Goal: Task Accomplishment & Management: Use online tool/utility

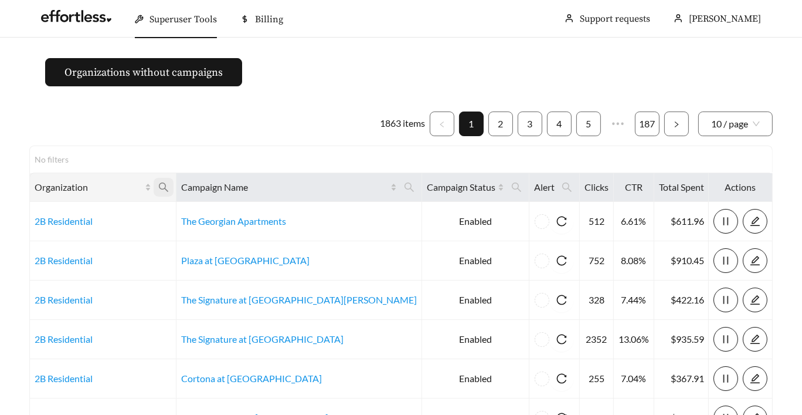
click at [169, 186] on icon "search" at bounding box center [163, 187] width 11 height 11
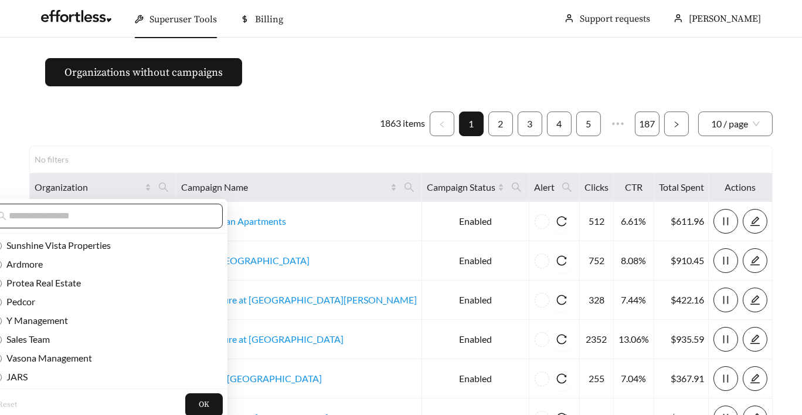
click at [152, 212] on input "text" at bounding box center [109, 216] width 201 height 14
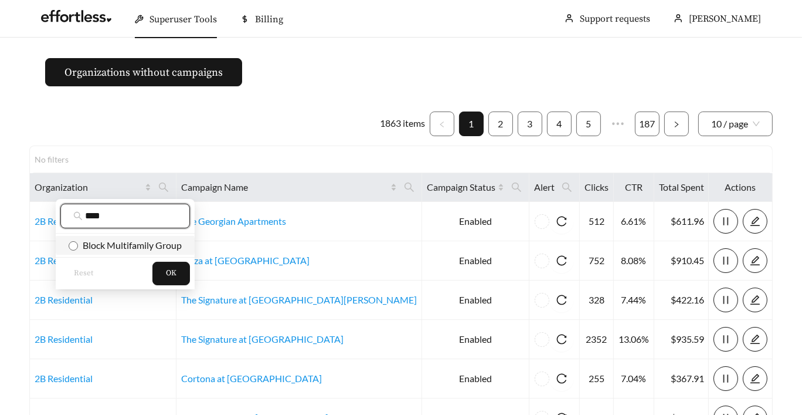
type input "****"
click at [113, 245] on span "Block Multifamily Group" at bounding box center [130, 244] width 104 height 11
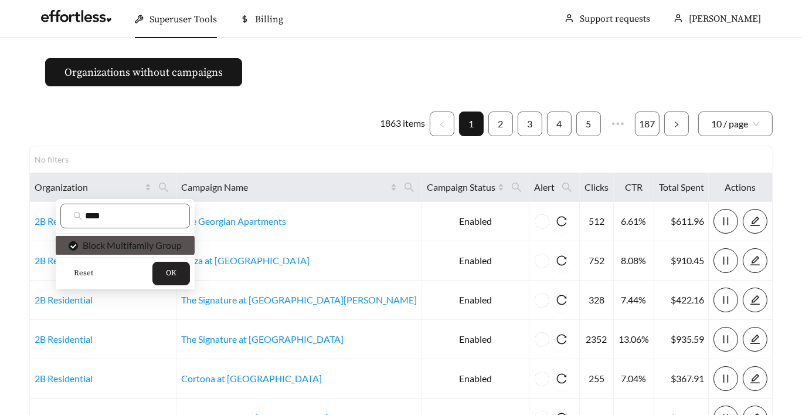
click at [166, 277] on button "OK" at bounding box center [171, 273] width 38 height 23
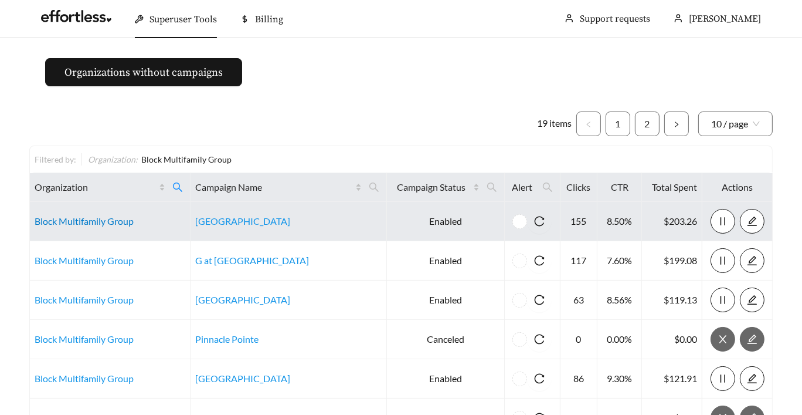
click at [120, 215] on link "Block Multifamily Group" at bounding box center [84, 220] width 99 height 11
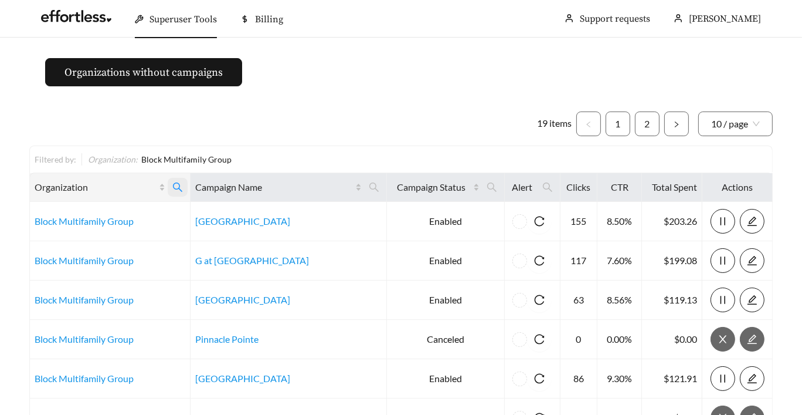
click at [183, 189] on icon "search" at bounding box center [177, 187] width 11 height 11
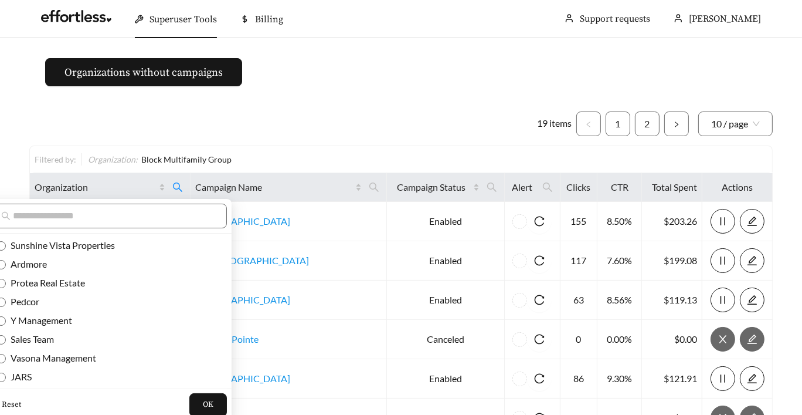
click at [13, 402] on span "Reset" at bounding box center [11, 405] width 19 height 12
click at [203, 405] on span "OK" at bounding box center [208, 405] width 11 height 12
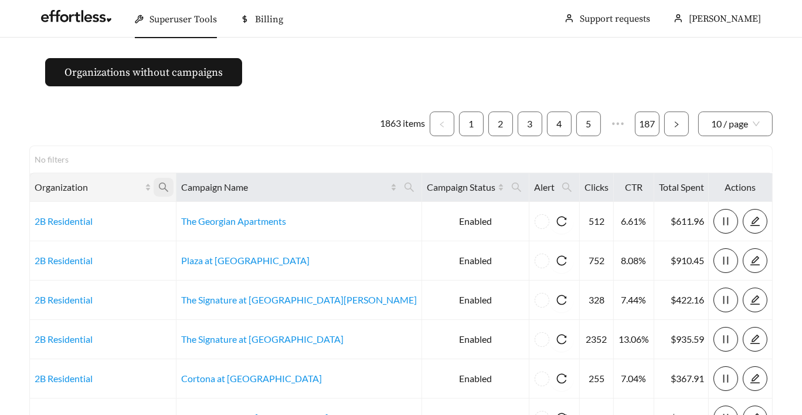
click at [169, 186] on icon "search" at bounding box center [163, 187] width 11 height 11
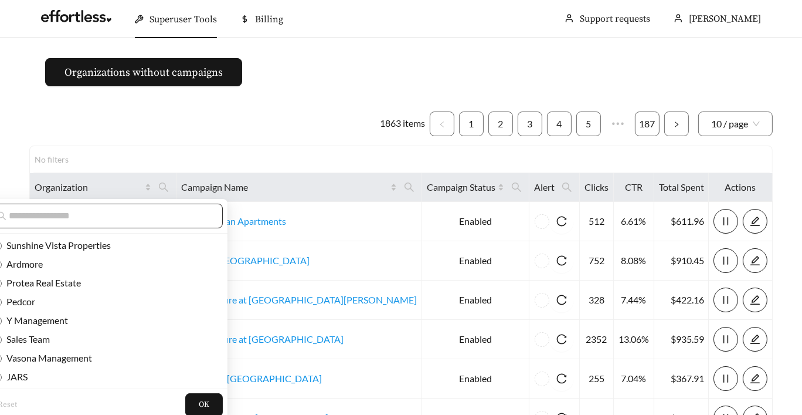
click at [132, 219] on input "text" at bounding box center [109, 216] width 201 height 14
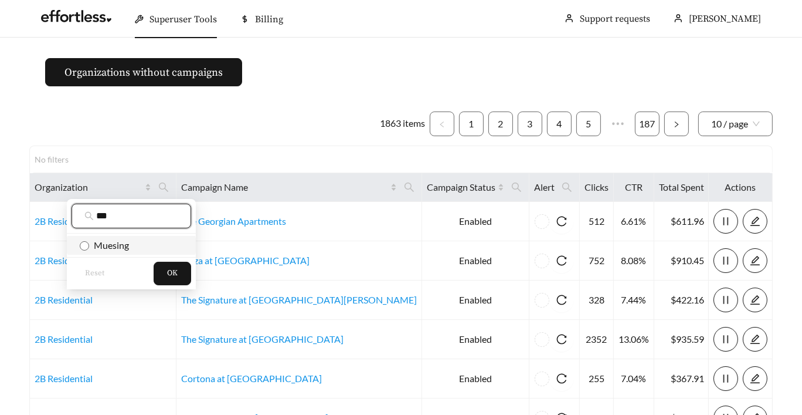
type input "***"
click at [135, 240] on span "Muesing" at bounding box center [131, 245] width 103 height 13
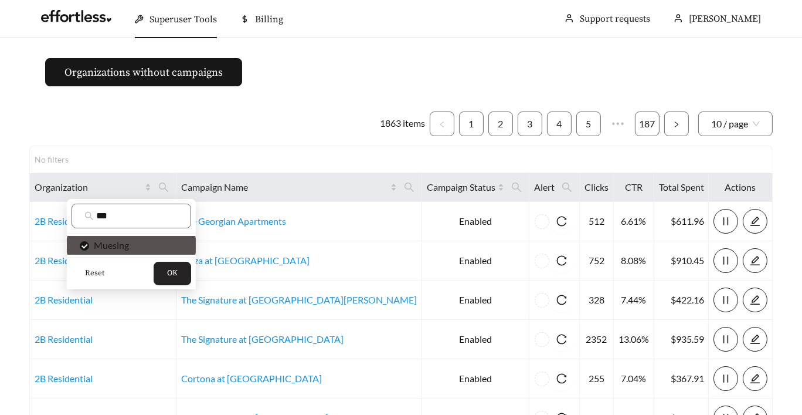
click at [181, 275] on button "OK" at bounding box center [173, 273] width 38 height 23
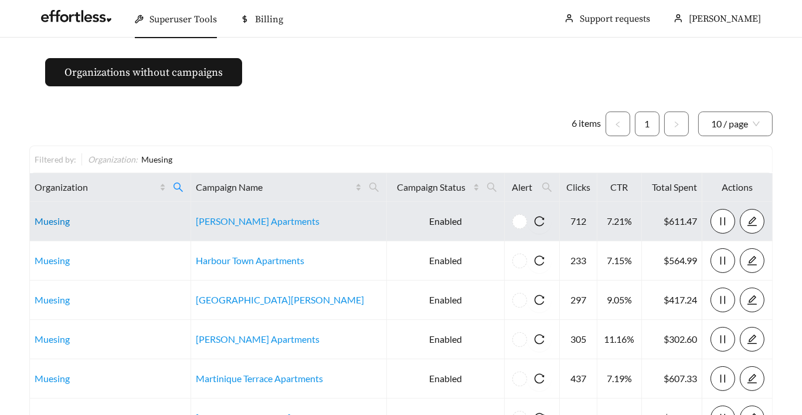
click at [58, 217] on link "Muesing" at bounding box center [52, 220] width 35 height 11
click at [51, 220] on link "Muesing" at bounding box center [52, 220] width 35 height 11
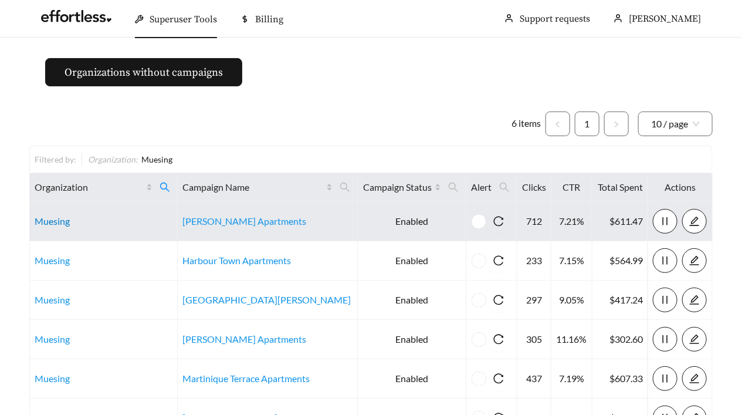
click at [51, 218] on link "Muesing" at bounding box center [52, 220] width 35 height 11
click at [62, 219] on link "Muesing" at bounding box center [52, 220] width 35 height 11
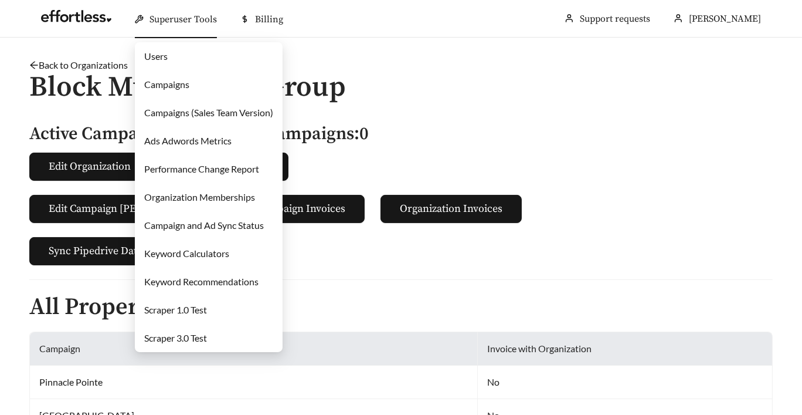
click at [215, 112] on link "Campaigns (Sales Team Version)" at bounding box center [208, 112] width 129 height 11
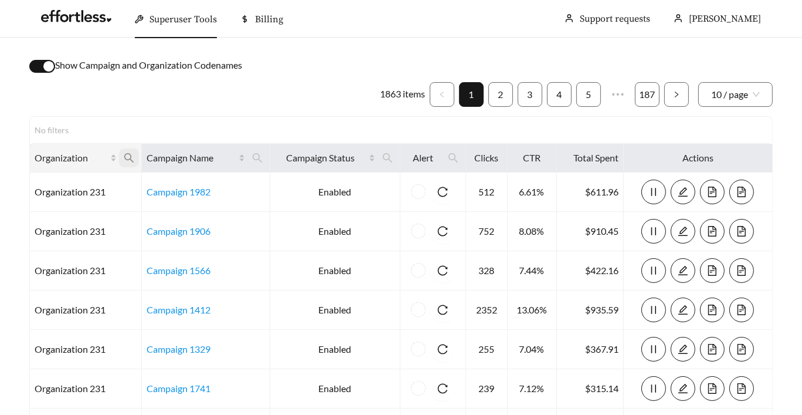
click at [124, 152] on icon "search" at bounding box center [129, 157] width 11 height 11
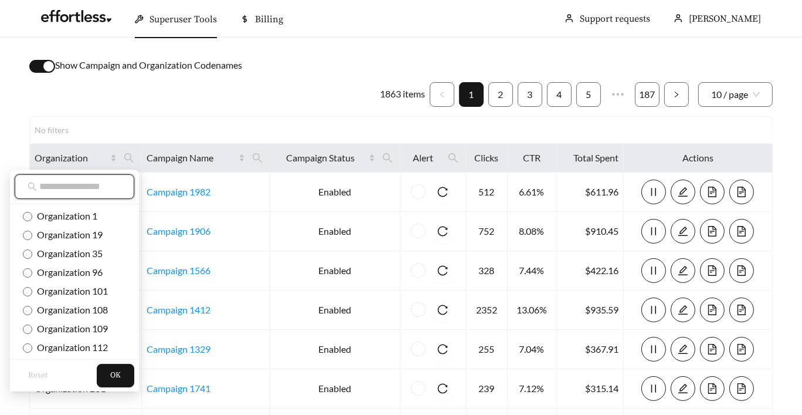
click at [100, 191] on input "text" at bounding box center [80, 186] width 82 height 14
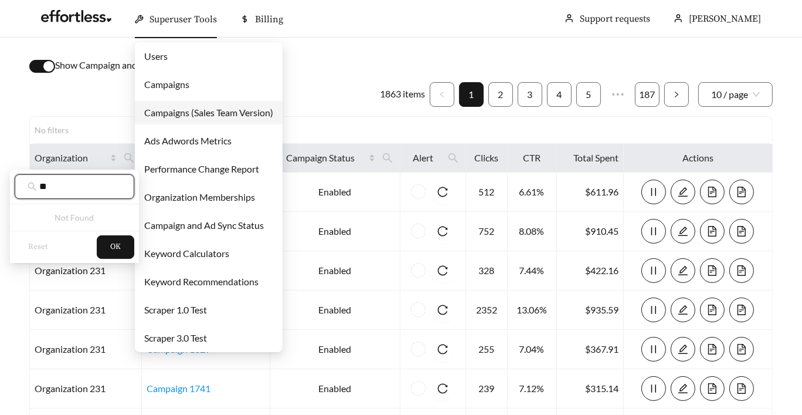
type input "**"
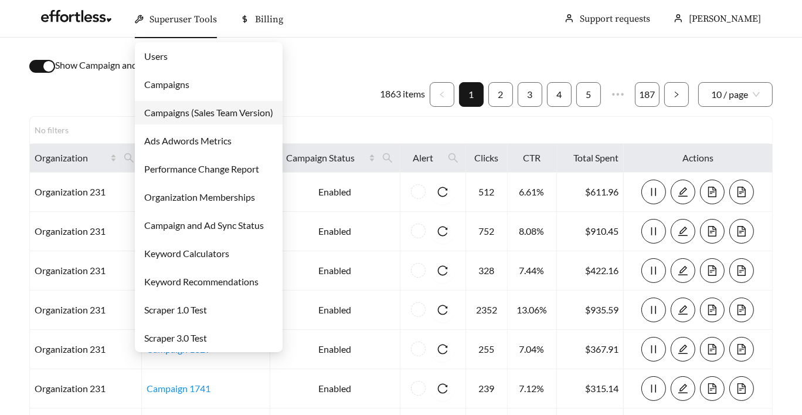
click at [186, 89] on link "Campaigns" at bounding box center [166, 84] width 45 height 11
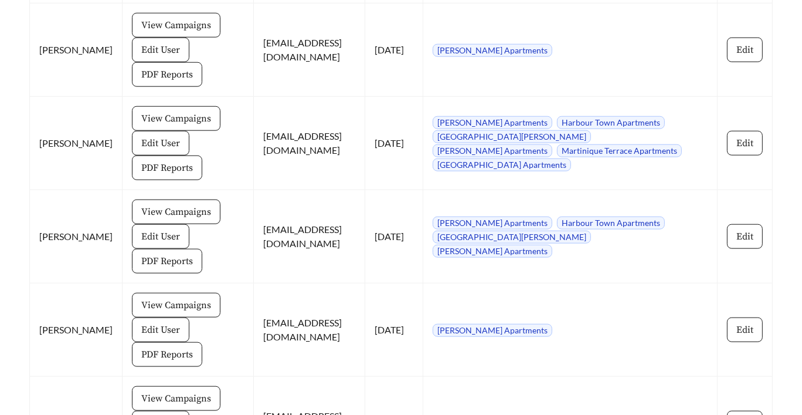
scroll to position [1214, 0]
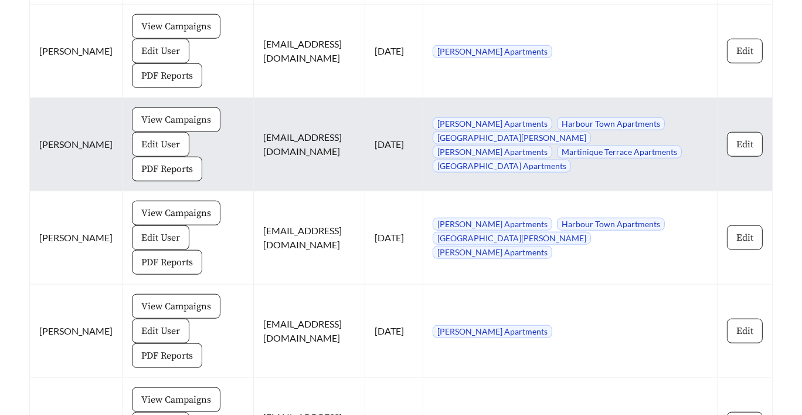
click at [141, 122] on span "View Campaigns" at bounding box center [176, 120] width 70 height 14
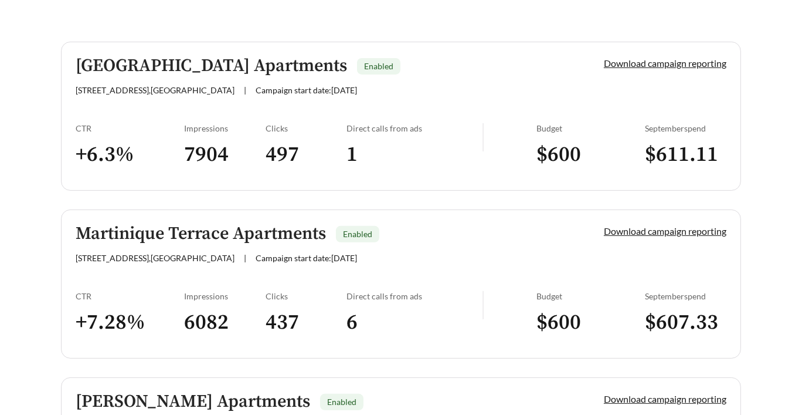
scroll to position [363, 0]
click at [114, 122] on link "Creek Bay Apartments Enabled 6650 Creek Bay Dr , Indianapolis | Campaign start …" at bounding box center [401, 116] width 680 height 149
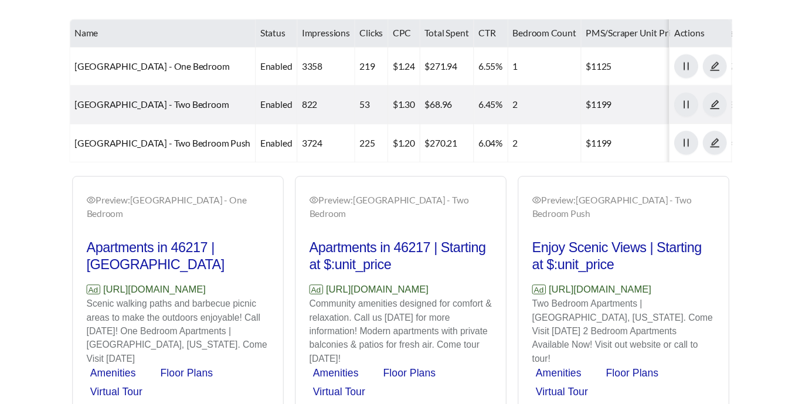
scroll to position [663, 0]
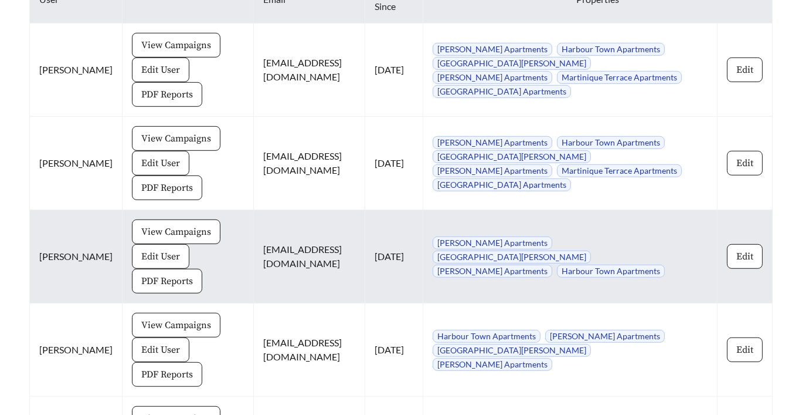
scroll to position [728, 0]
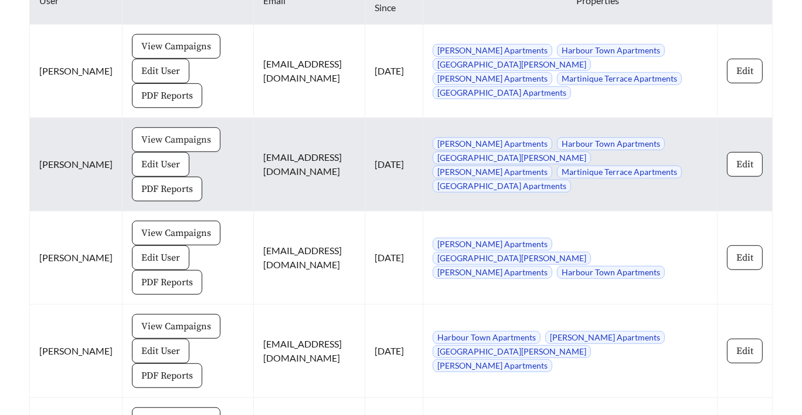
click at [141, 137] on span "View Campaigns" at bounding box center [176, 140] width 70 height 14
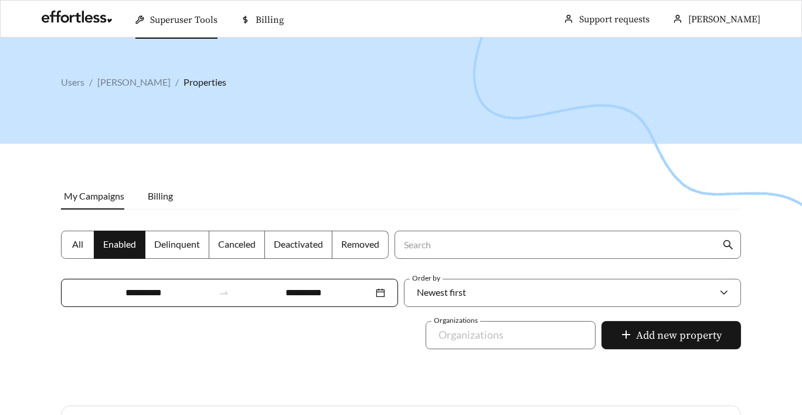
click at [79, 238] on span "All" at bounding box center [77, 243] width 11 height 11
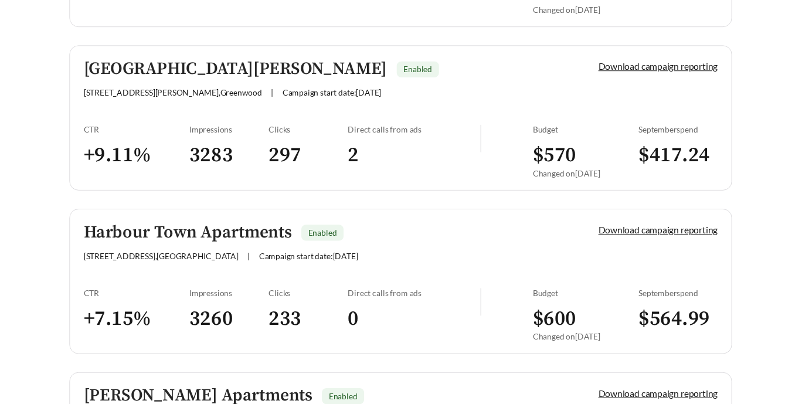
scroll to position [864, 0]
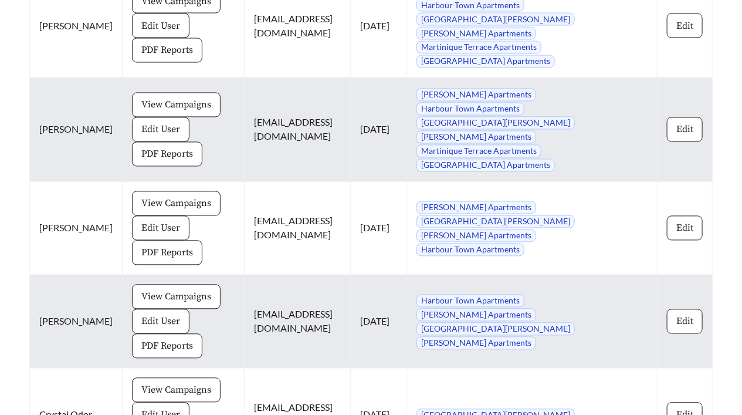
scroll to position [776, 0]
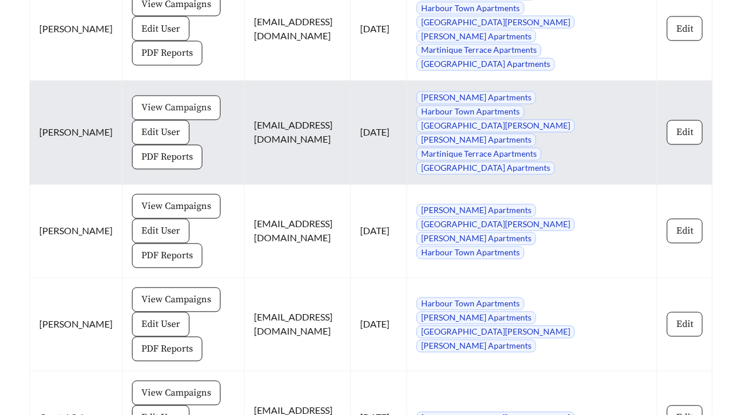
click at [145, 103] on span "View Campaigns" at bounding box center [176, 108] width 70 height 14
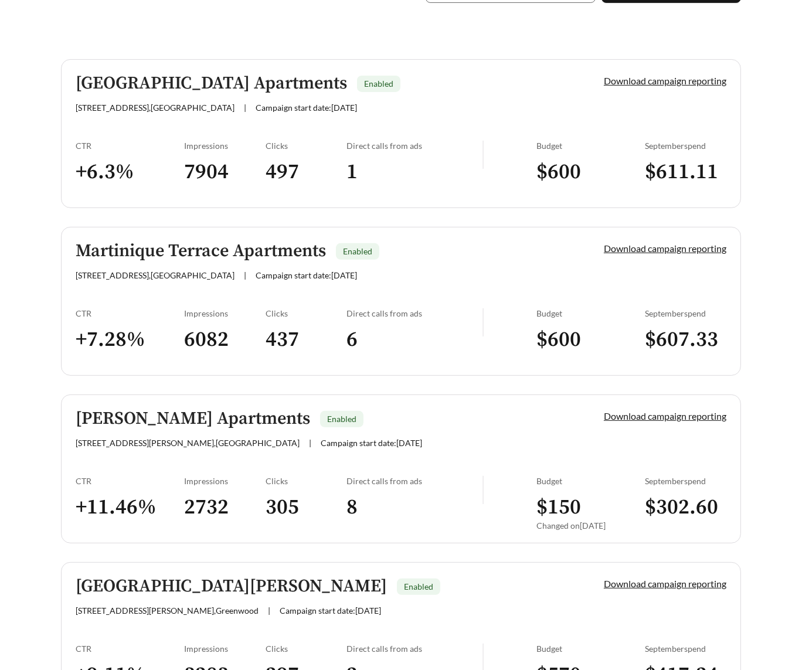
scroll to position [780, 0]
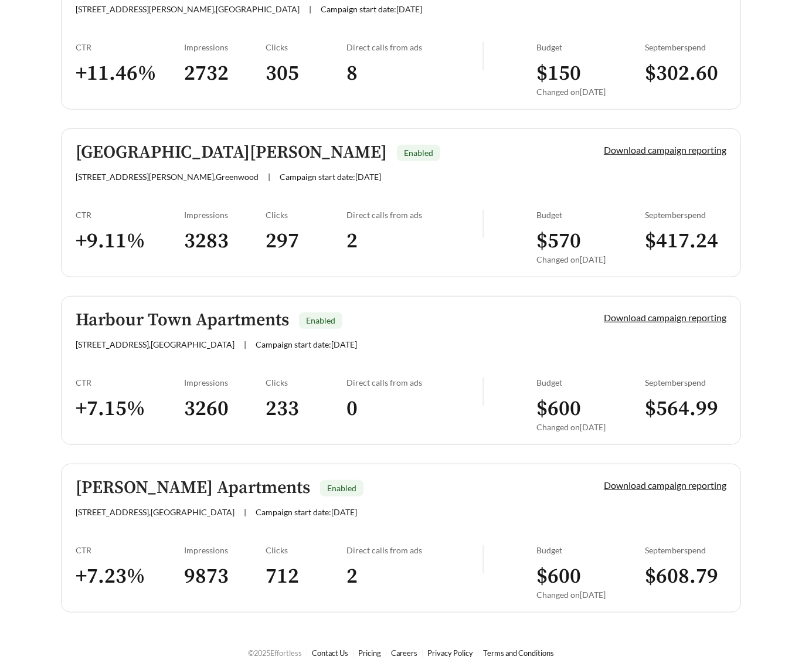
click at [193, 384] on div "Impressions 3260" at bounding box center [225, 409] width 82 height 63
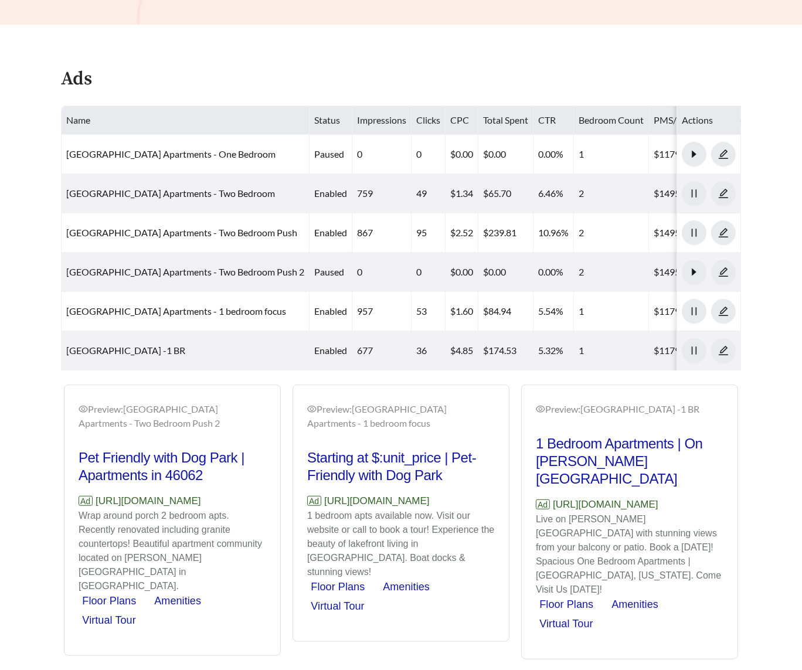
scroll to position [590, 0]
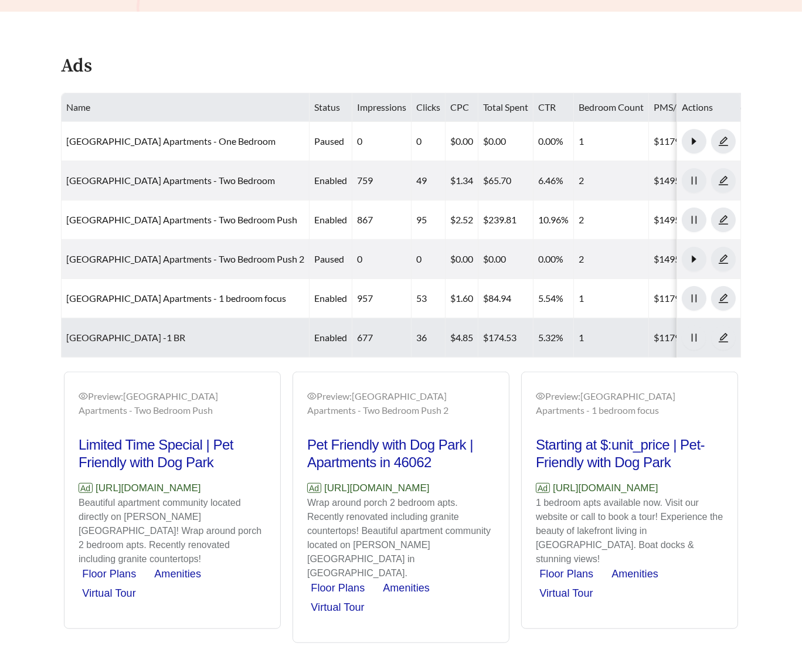
click at [88, 338] on link "Harbour Town Apartments -1 BR" at bounding box center [125, 337] width 119 height 11
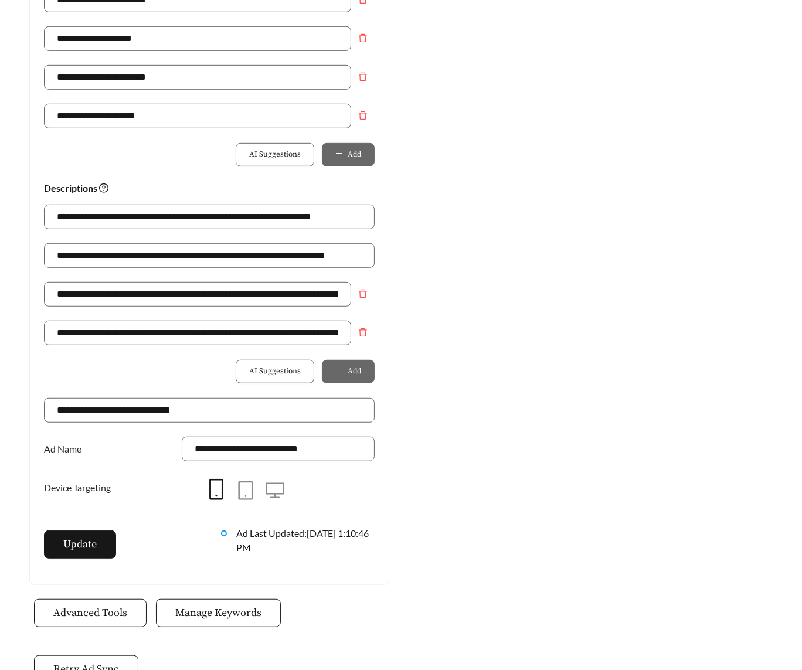
scroll to position [768, 0]
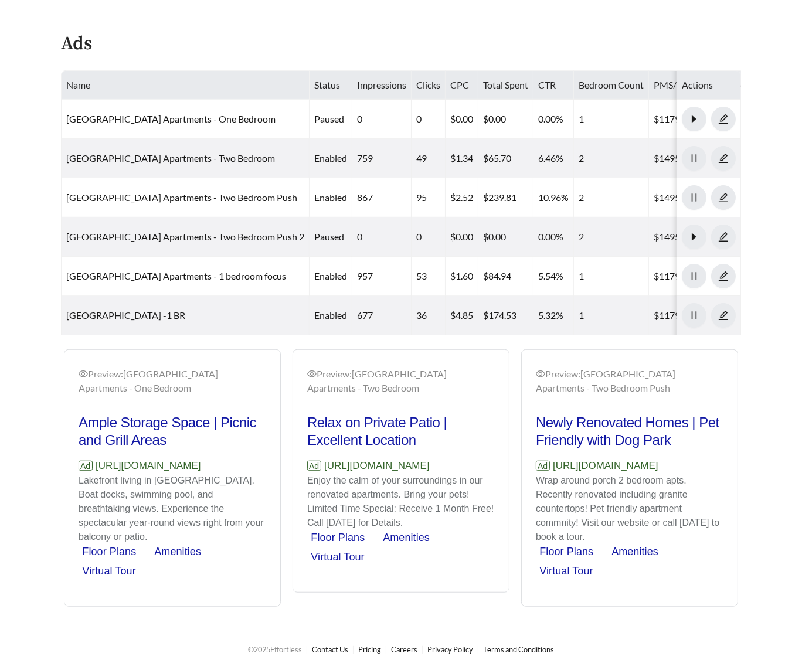
scroll to position [590, 0]
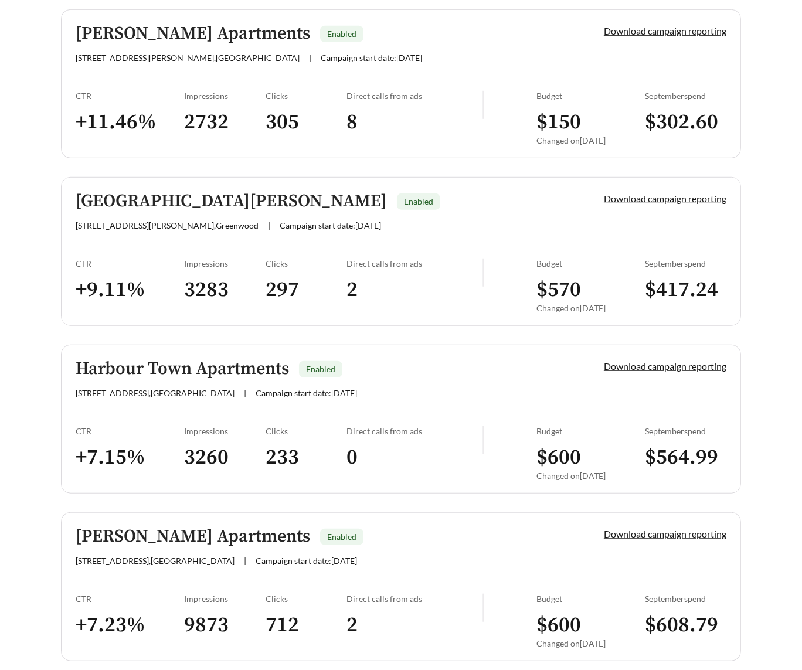
scroll to position [727, 0]
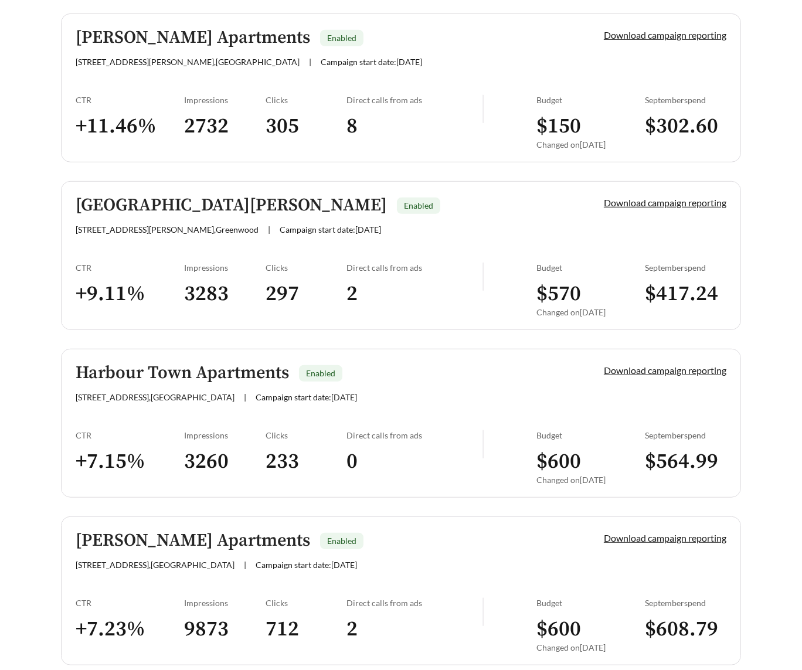
click at [186, 414] on h3 "3260" at bounding box center [225, 462] width 82 height 26
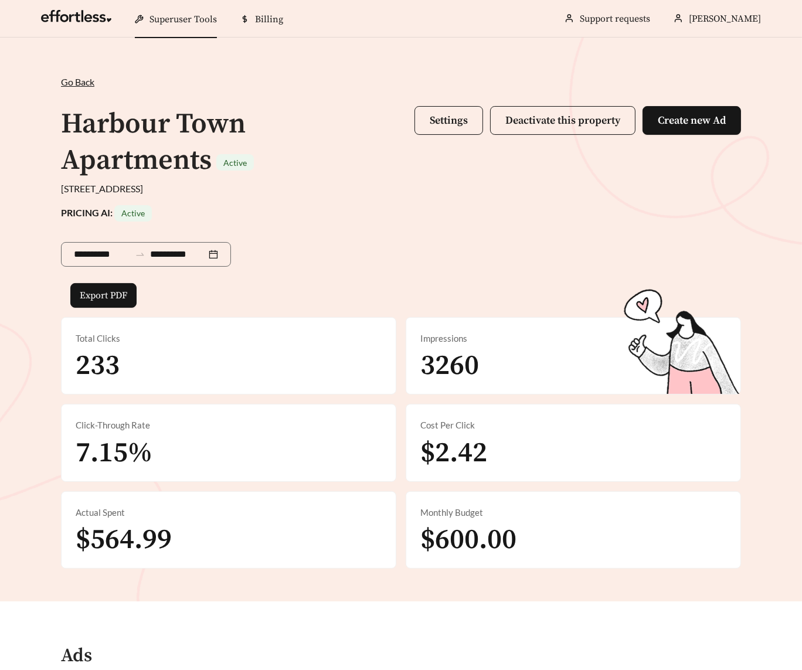
scroll to position [590, 0]
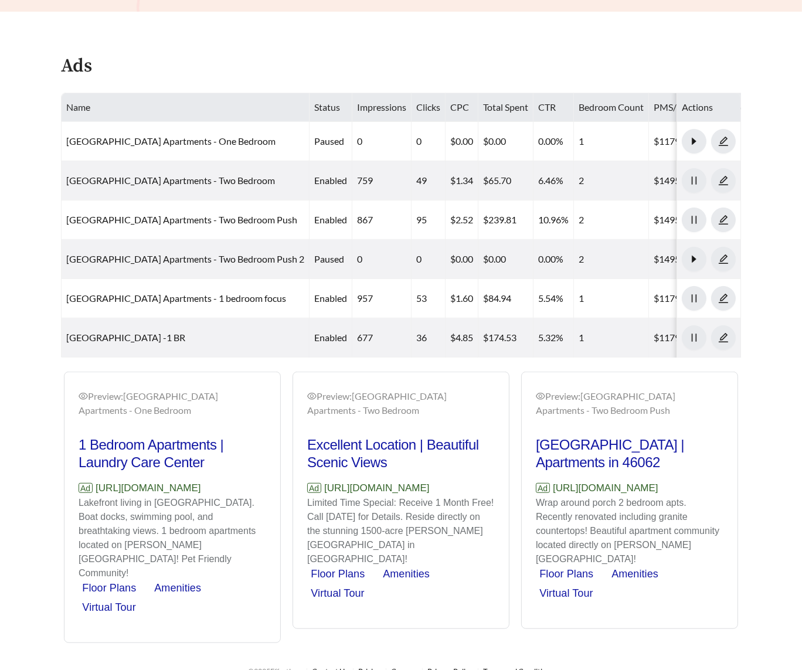
drag, startPoint x: 270, startPoint y: 485, endPoint x: 99, endPoint y: 486, distance: 171.2
click at [99, 414] on div "Preview: Harbour Town Apartments - One Bedroom 1 Bedroom Apartments | Laundry C…" at bounding box center [172, 508] width 216 height 267
click at [98, 414] on p "Ad https://www.harbourtownapts.com/" at bounding box center [173, 488] width 188 height 15
drag, startPoint x: 98, startPoint y: 486, endPoint x: 274, endPoint y: 484, distance: 175.9
click at [274, 414] on div "Preview: Harbour Town Apartments - One Bedroom 1 Bedroom Apartments | Laundry C…" at bounding box center [172, 508] width 216 height 267
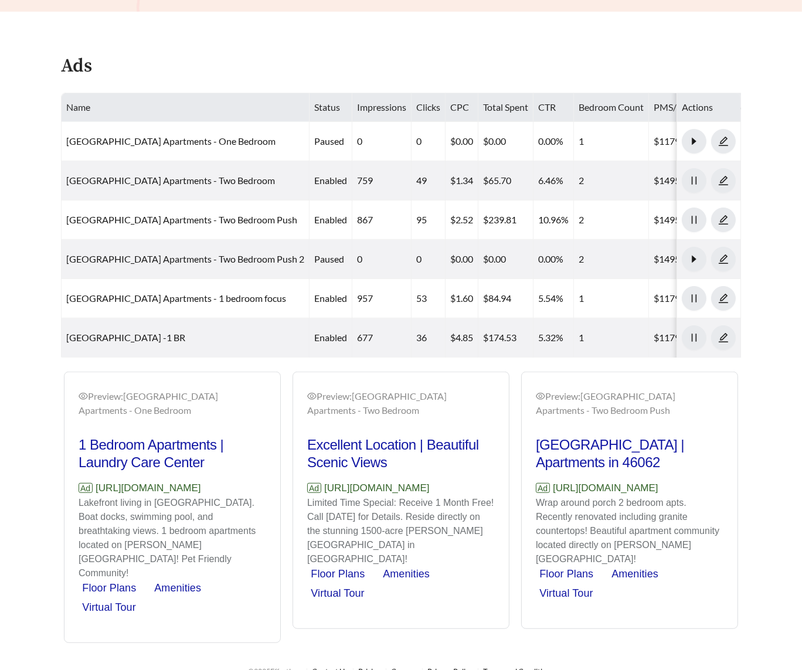
click at [348, 414] on p "Limited Time Special: Receive 1 Month Free! Call Today for Details. Reside dire…" at bounding box center [401, 531] width 188 height 70
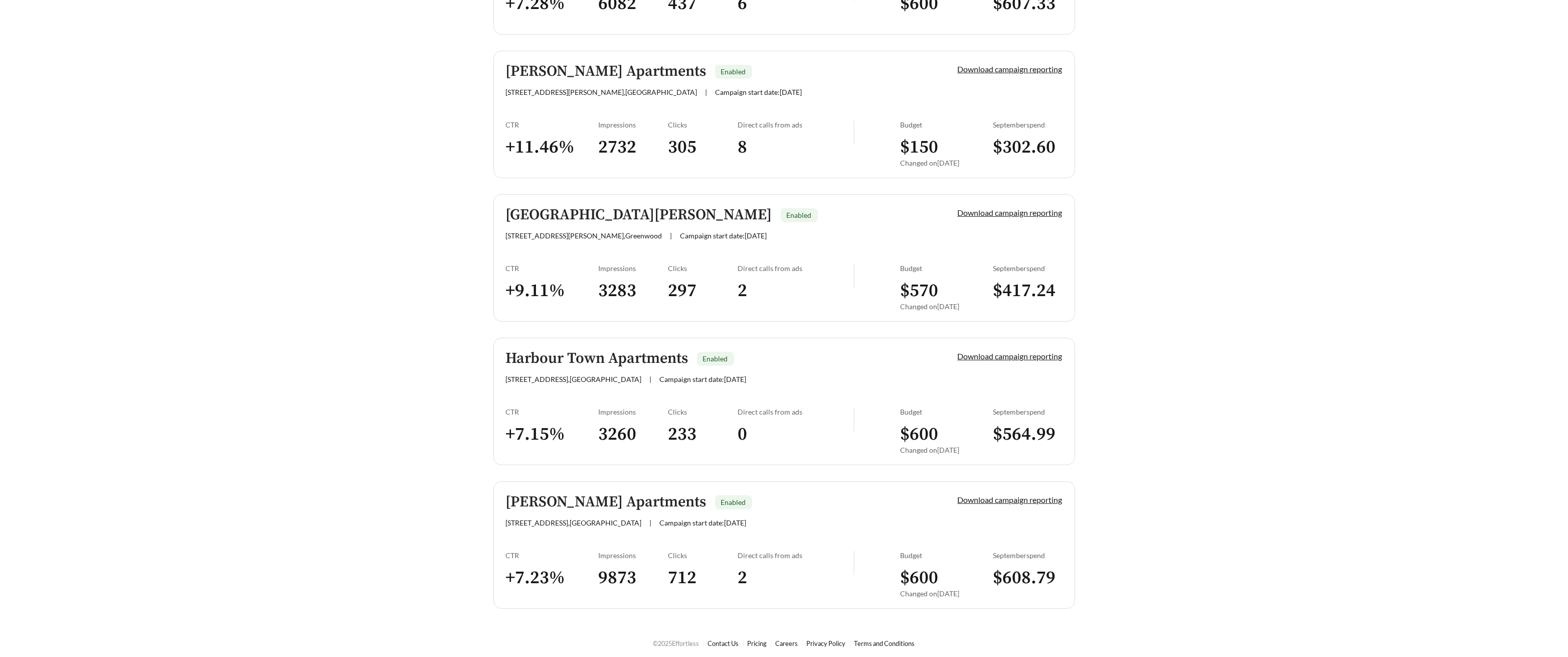
scroll to position [542, 0]
click at [585, 354] on link "Harbour Town Apartments Enabled 401 Harbour Town Dr , Noblesville | Campaign st…" at bounding box center [784, 400] width 581 height 127
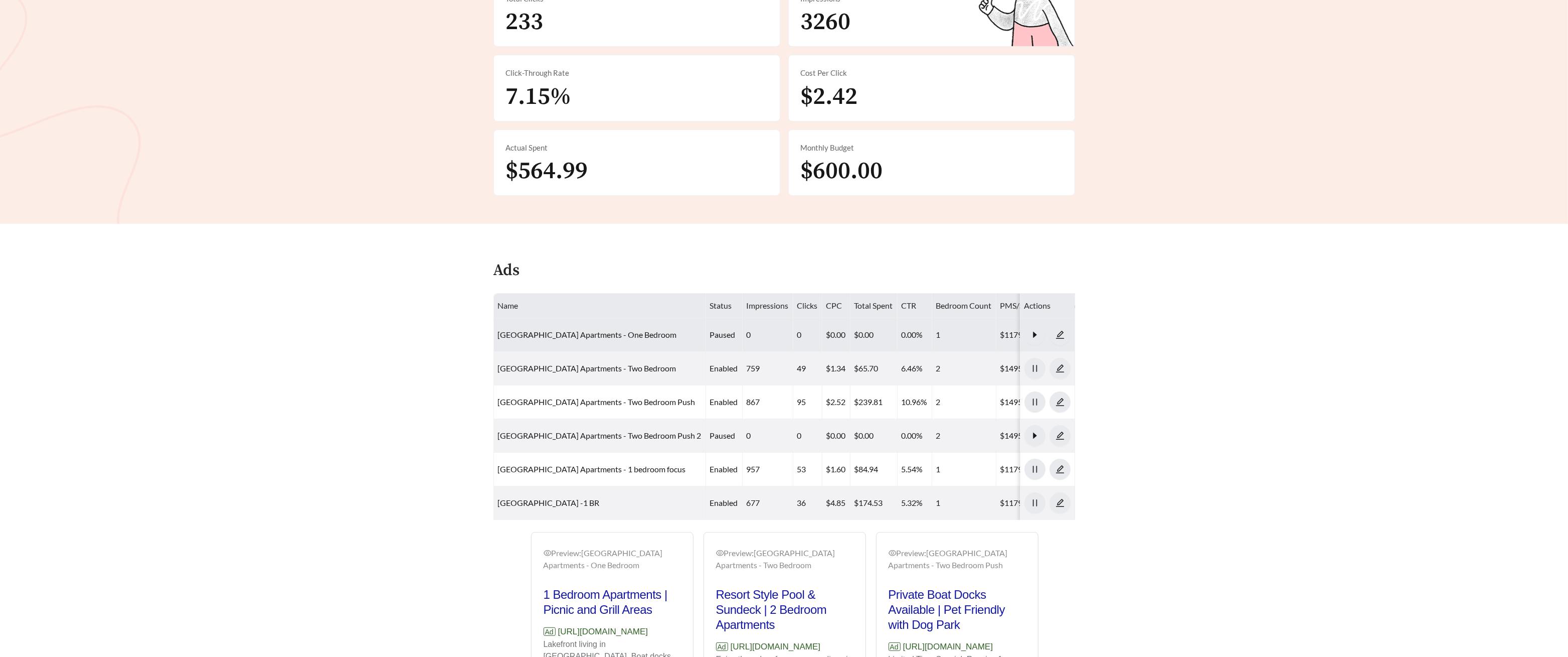
scroll to position [296, 0]
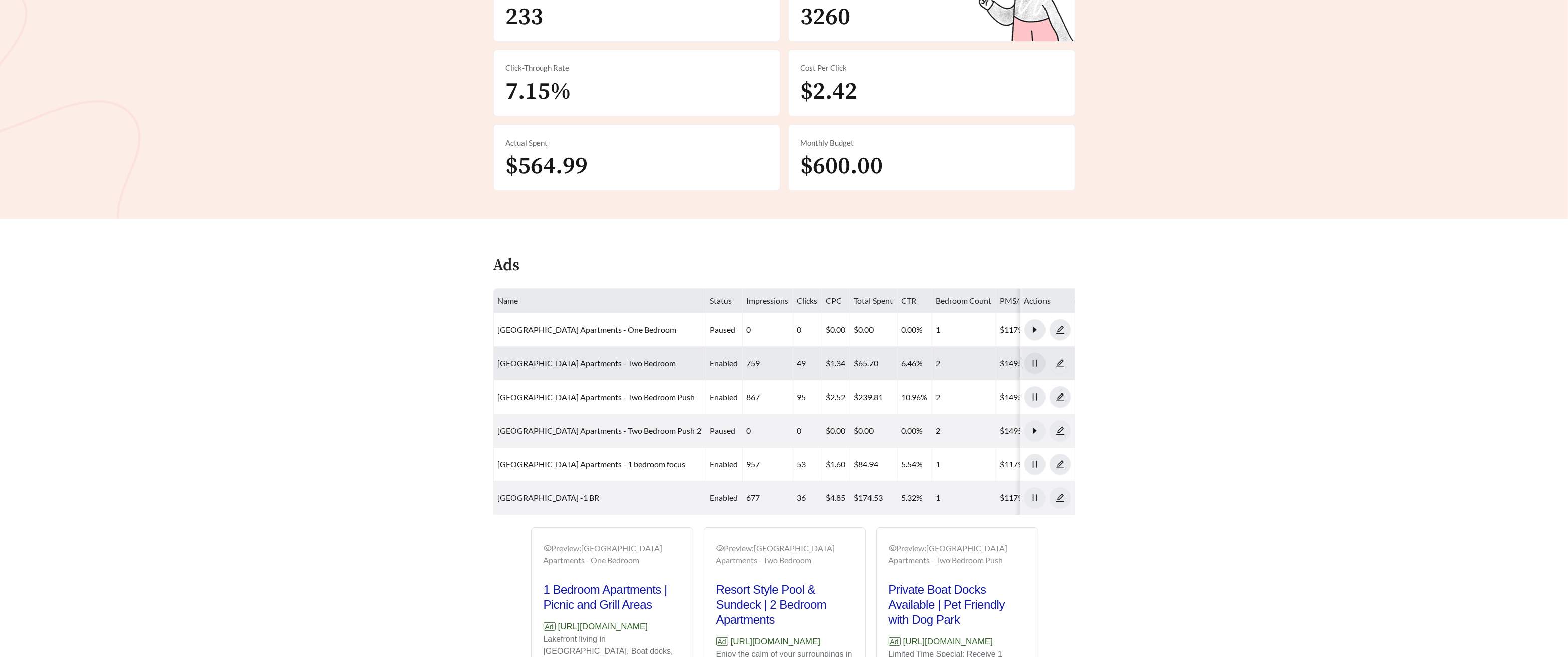
click at [634, 354] on icon "pause" at bounding box center [1035, 363] width 9 height 9
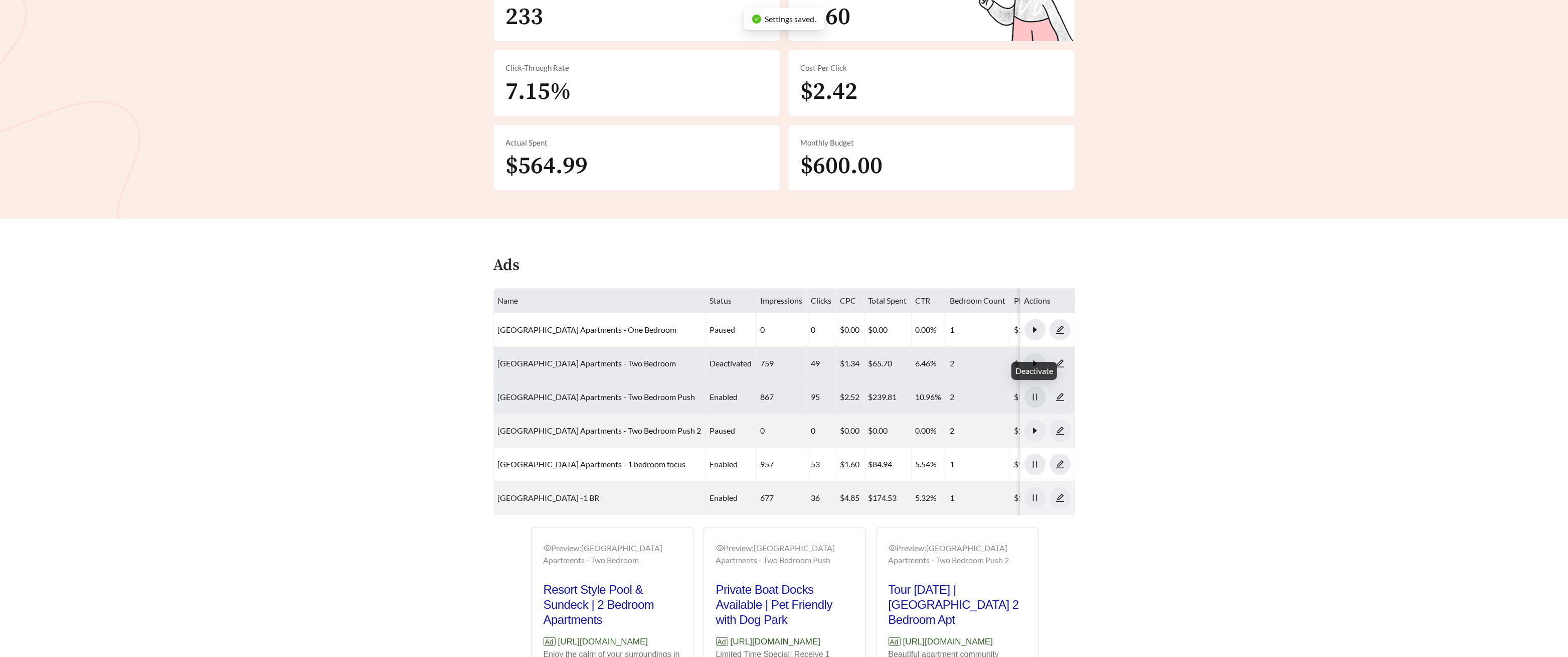
click at [634, 354] on icon "pause" at bounding box center [1035, 397] width 9 height 9
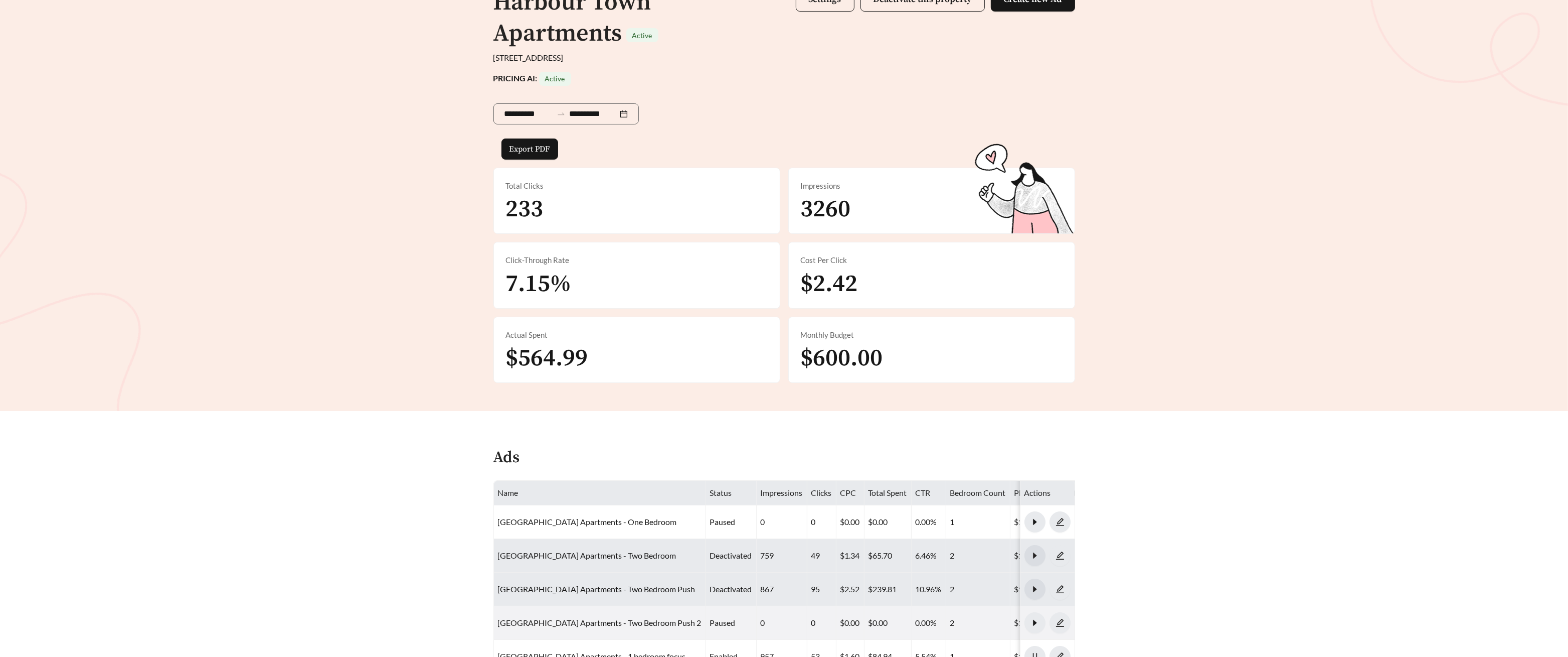
scroll to position [0, 0]
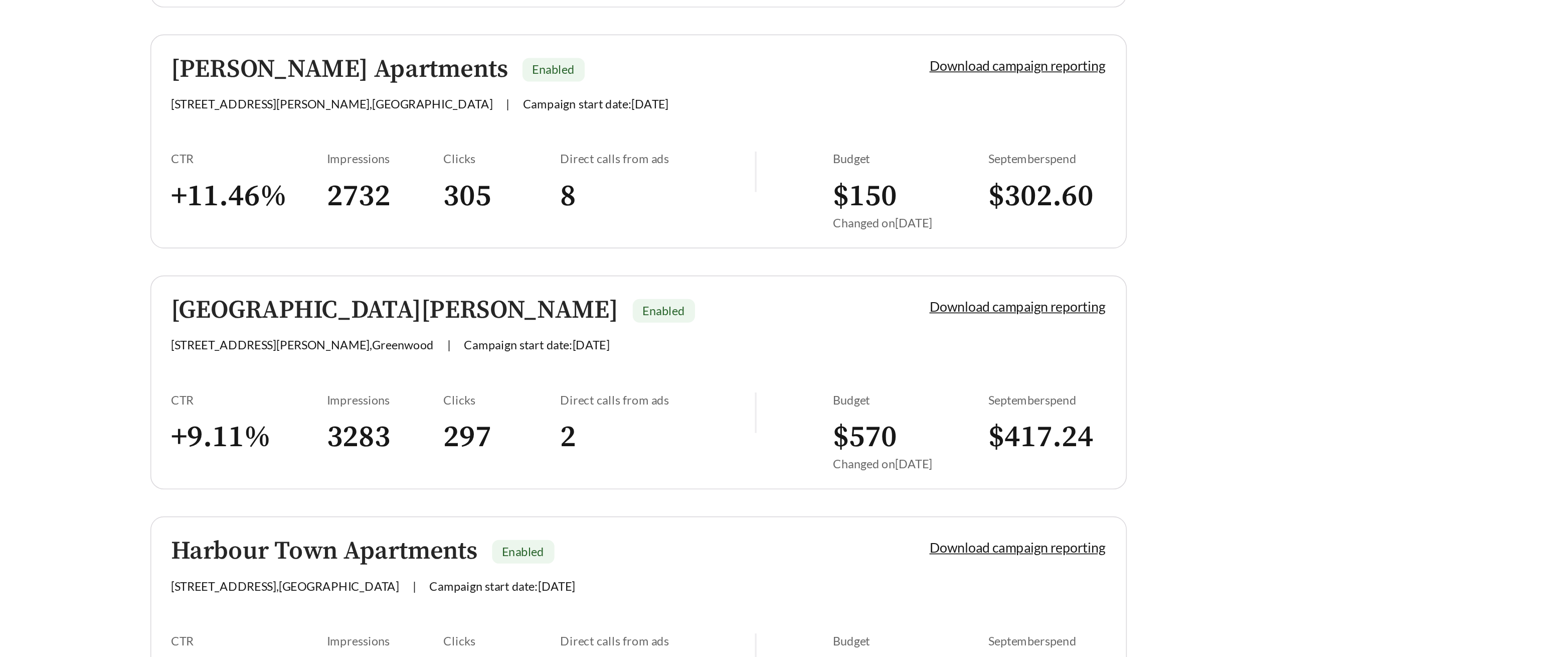
scroll to position [307, 0]
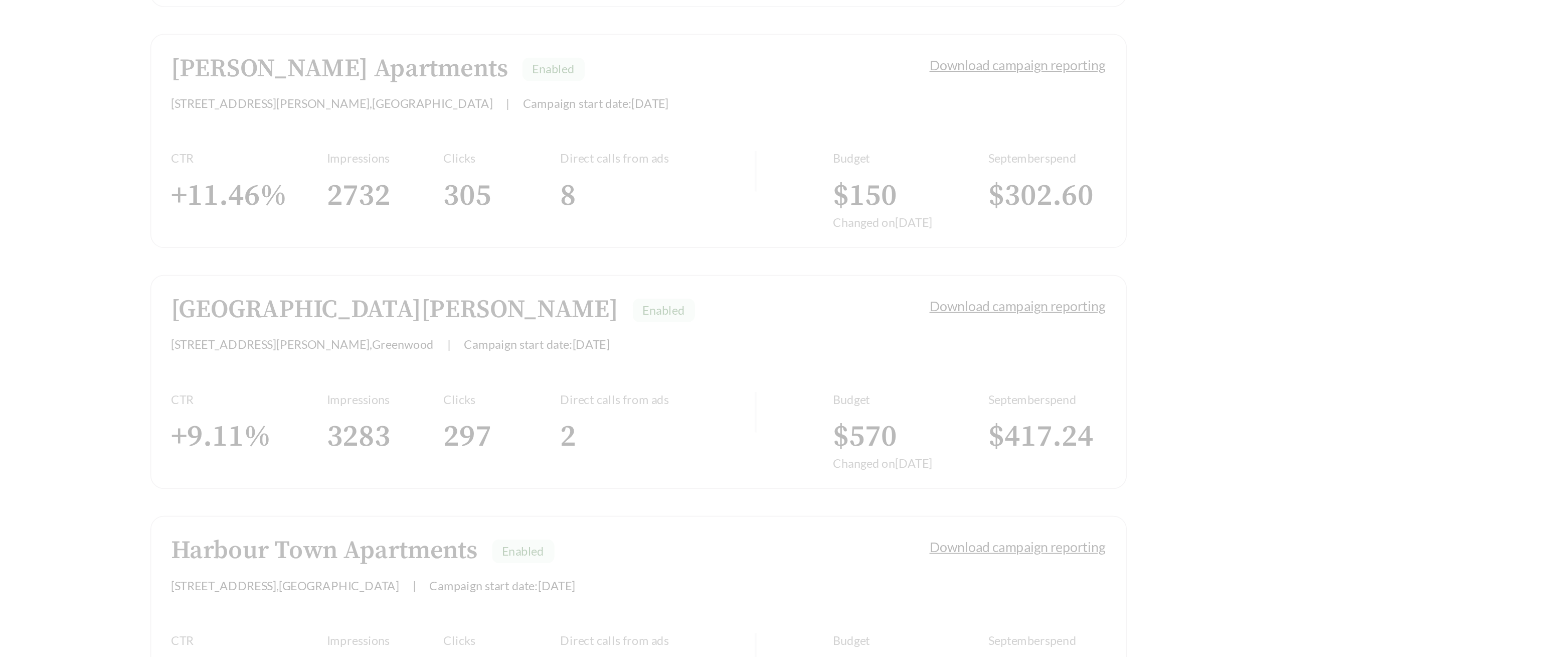
click at [555, 354] on div "Creek Bay Apartments Enabled 6650 Creek Bay Dr , Indianapolis | Campaign start …" at bounding box center [784, 420] width 581 height 844
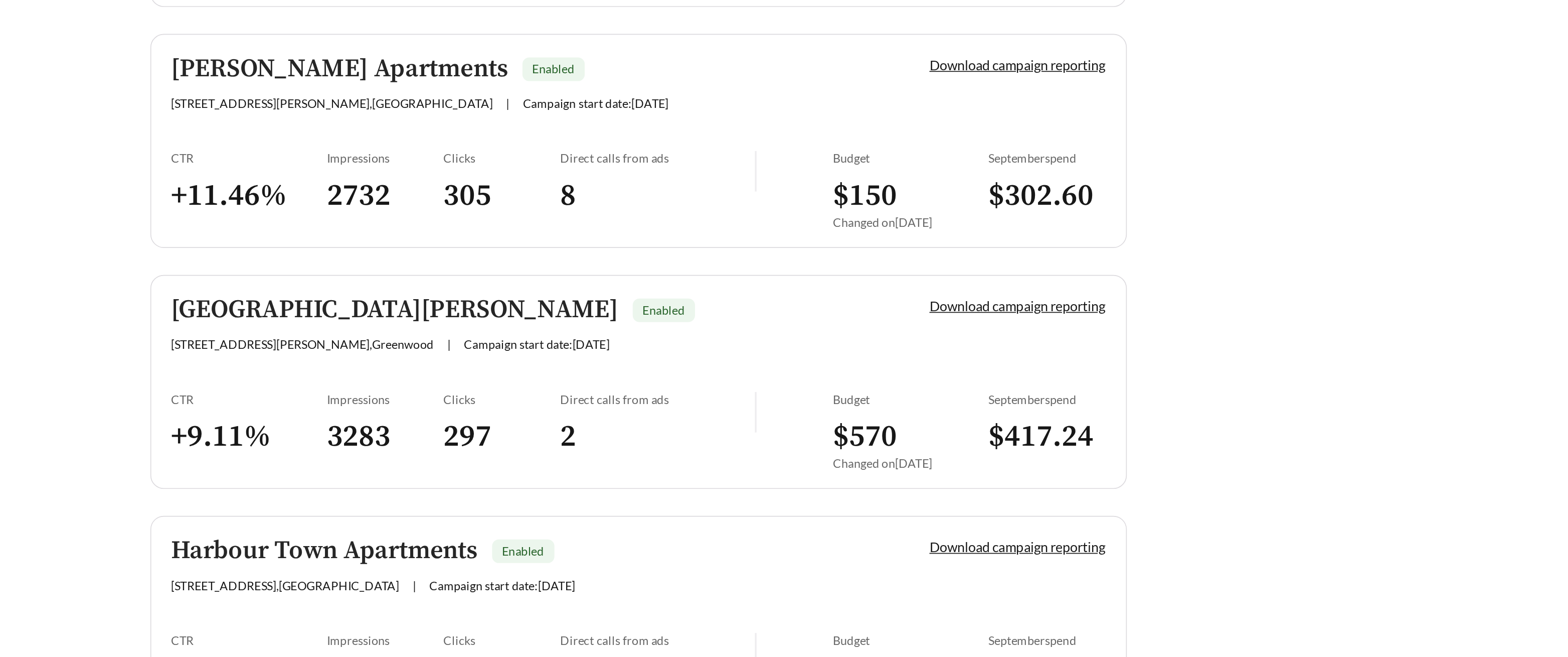
click at [556, 354] on link "St Andrews Apartments Enabled 1201 Carson Way , Greenwood | Campaign start date…" at bounding box center [784, 492] width 581 height 127
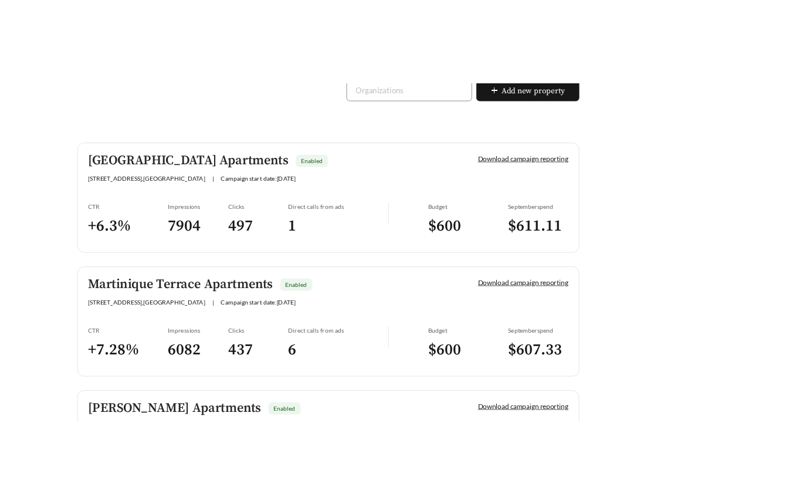
scroll to position [273, 0]
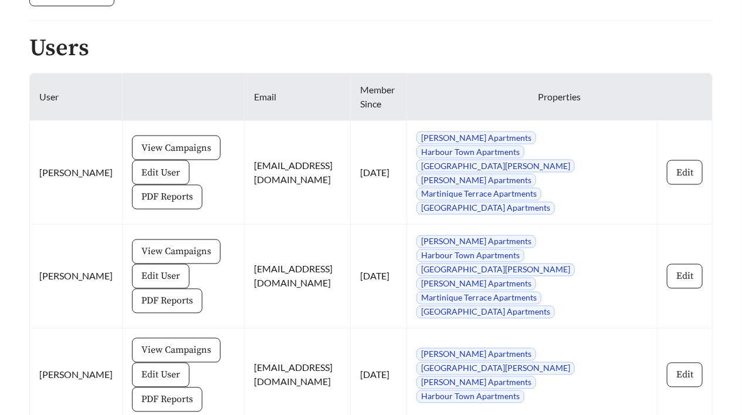
scroll to position [633, 0]
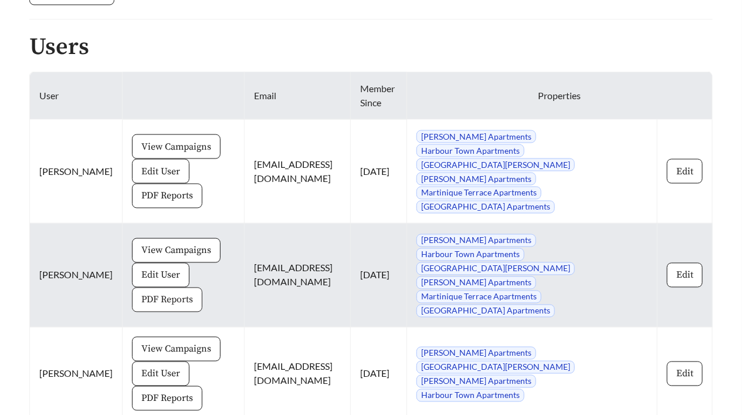
click at [141, 296] on span "PDF Reports" at bounding box center [167, 300] width 52 height 14
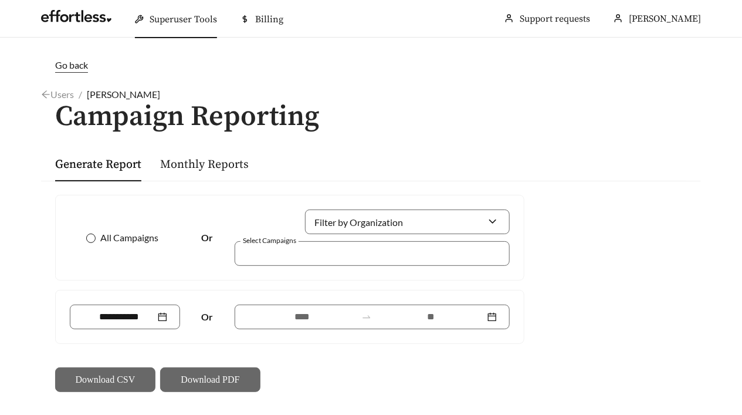
click at [90, 232] on label "All Campaigns" at bounding box center [124, 237] width 77 height 14
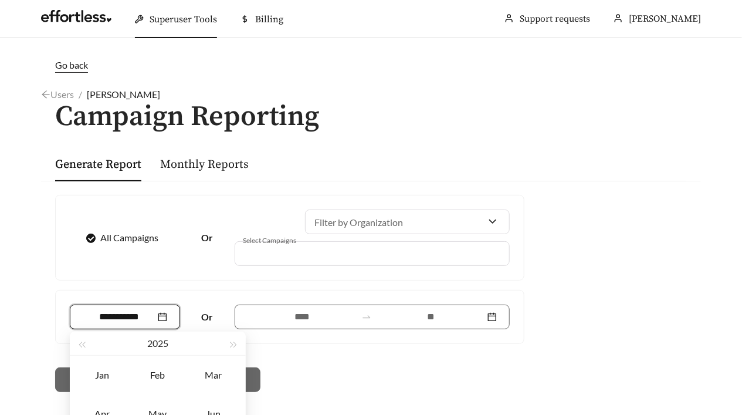
click at [133, 316] on input at bounding box center [119, 317] width 73 height 14
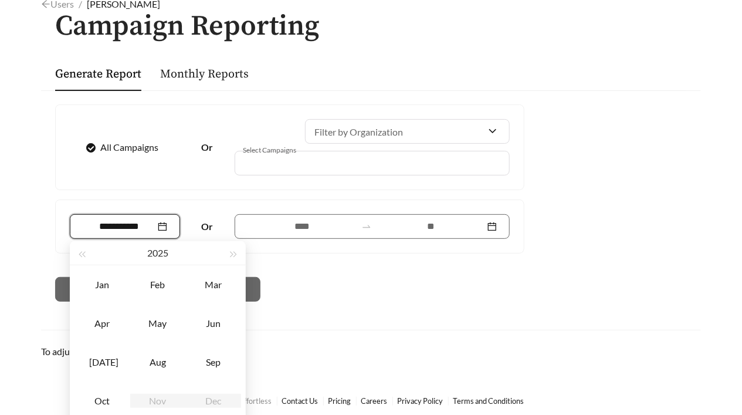
scroll to position [97, 0]
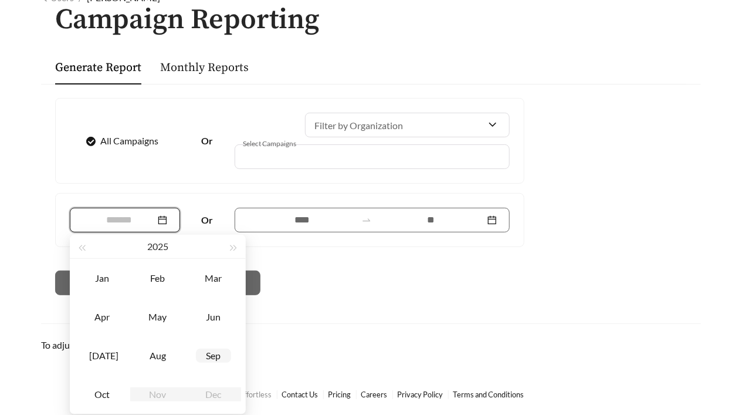
click at [211, 357] on div "Sep" at bounding box center [213, 355] width 35 height 14
type input "*******"
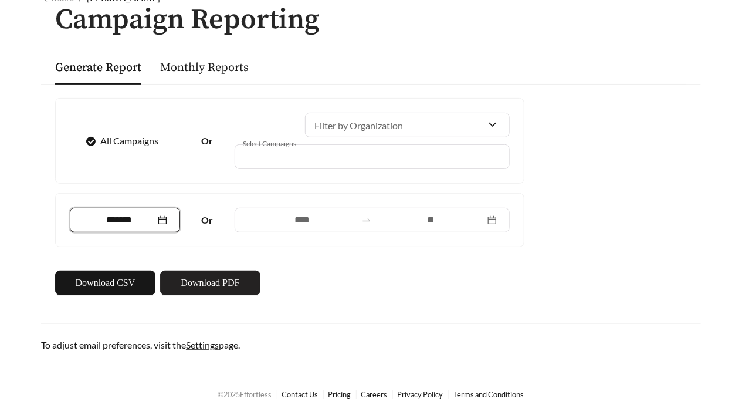
scroll to position [96, 0]
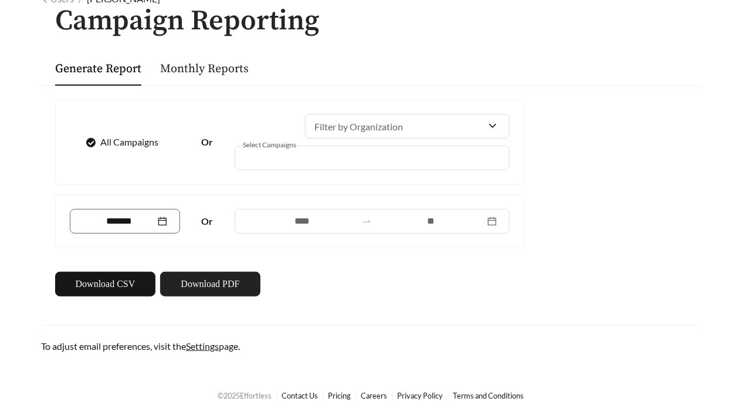
click at [221, 287] on span "Download PDF" at bounding box center [210, 284] width 59 height 14
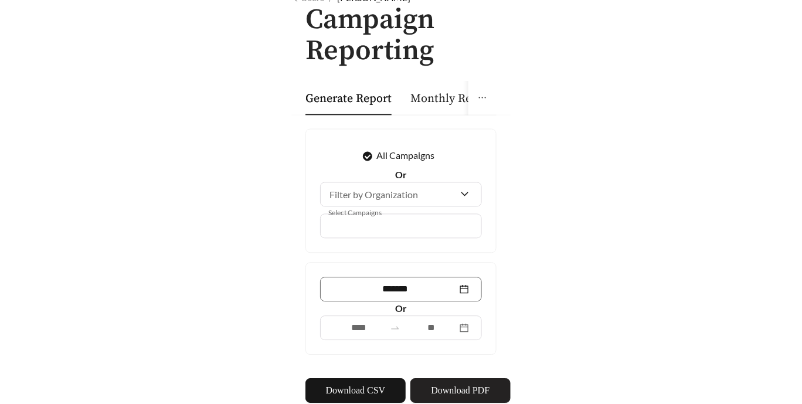
scroll to position [97, 0]
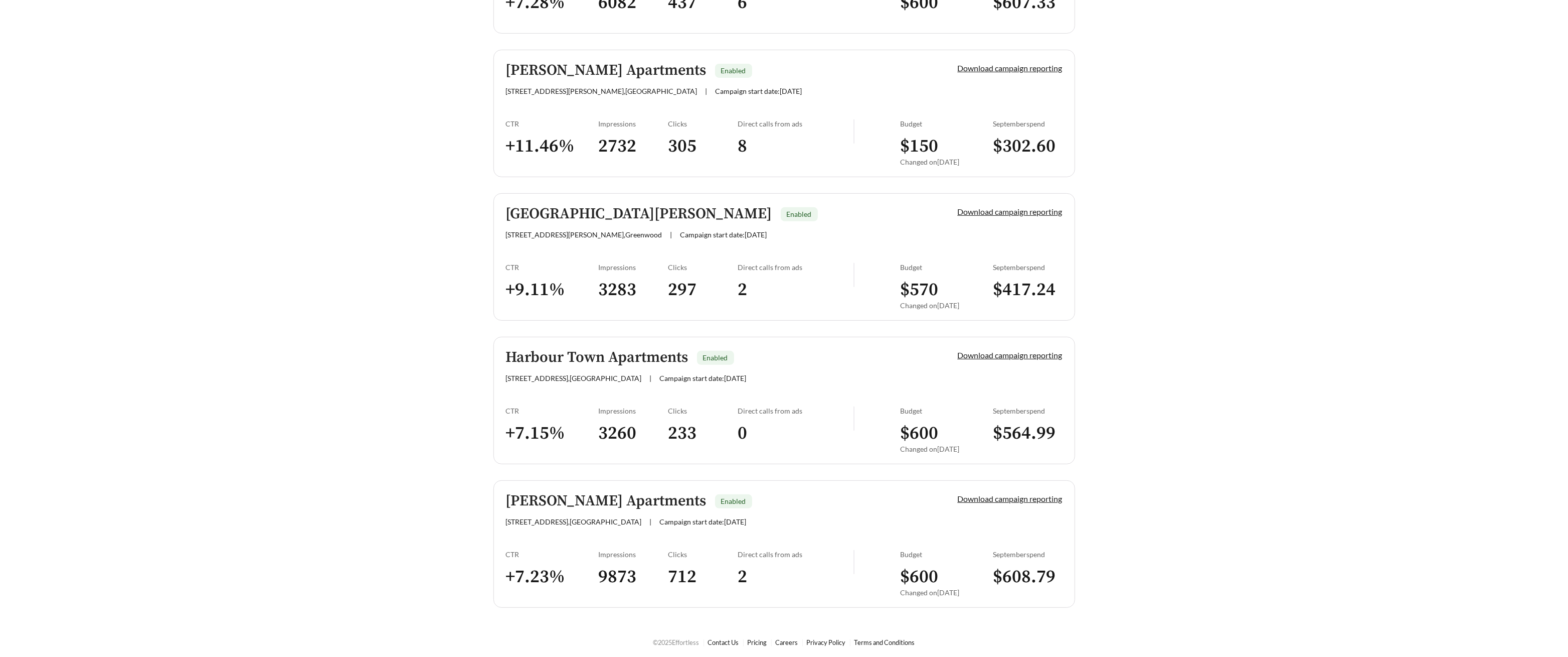
click at [553, 518] on span "[STREET_ADDRESS]" at bounding box center [574, 522] width 136 height 9
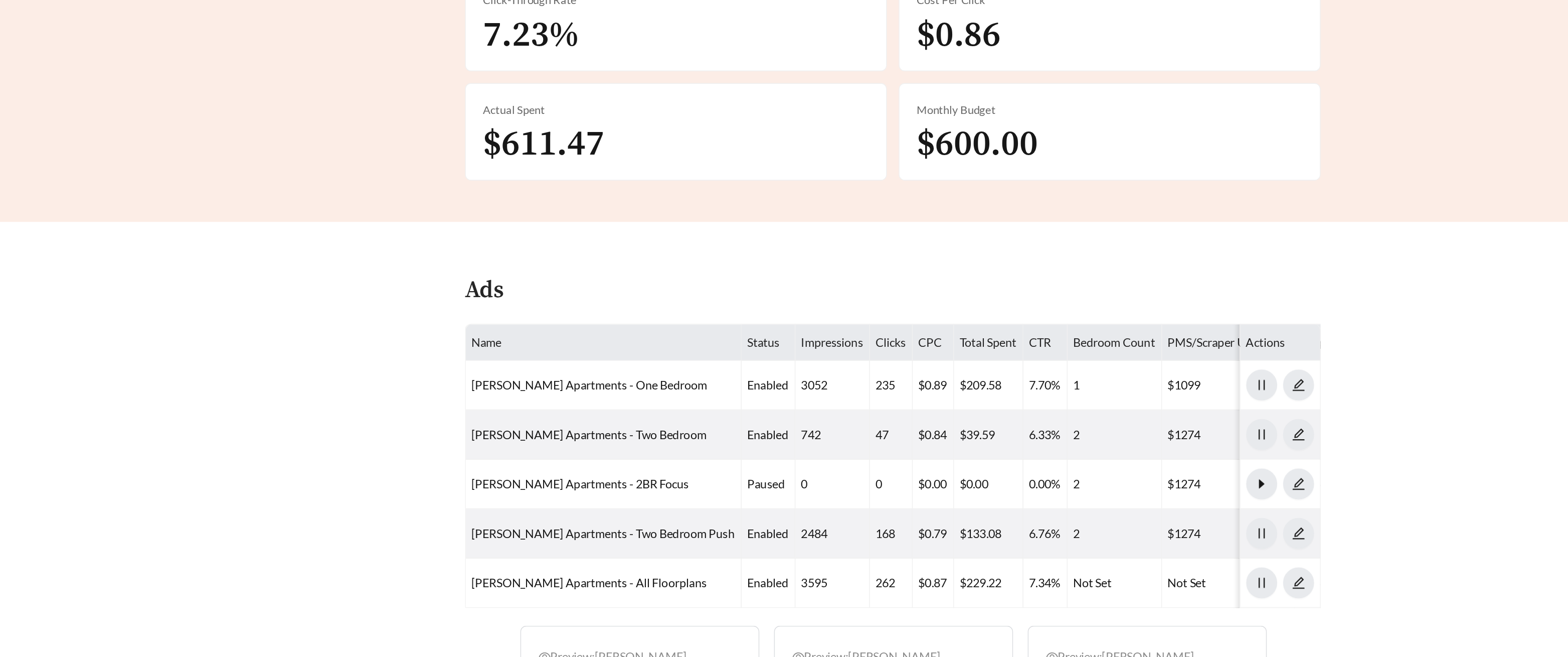
scroll to position [198, 0]
